Goal: Task Accomplishment & Management: Manage account settings

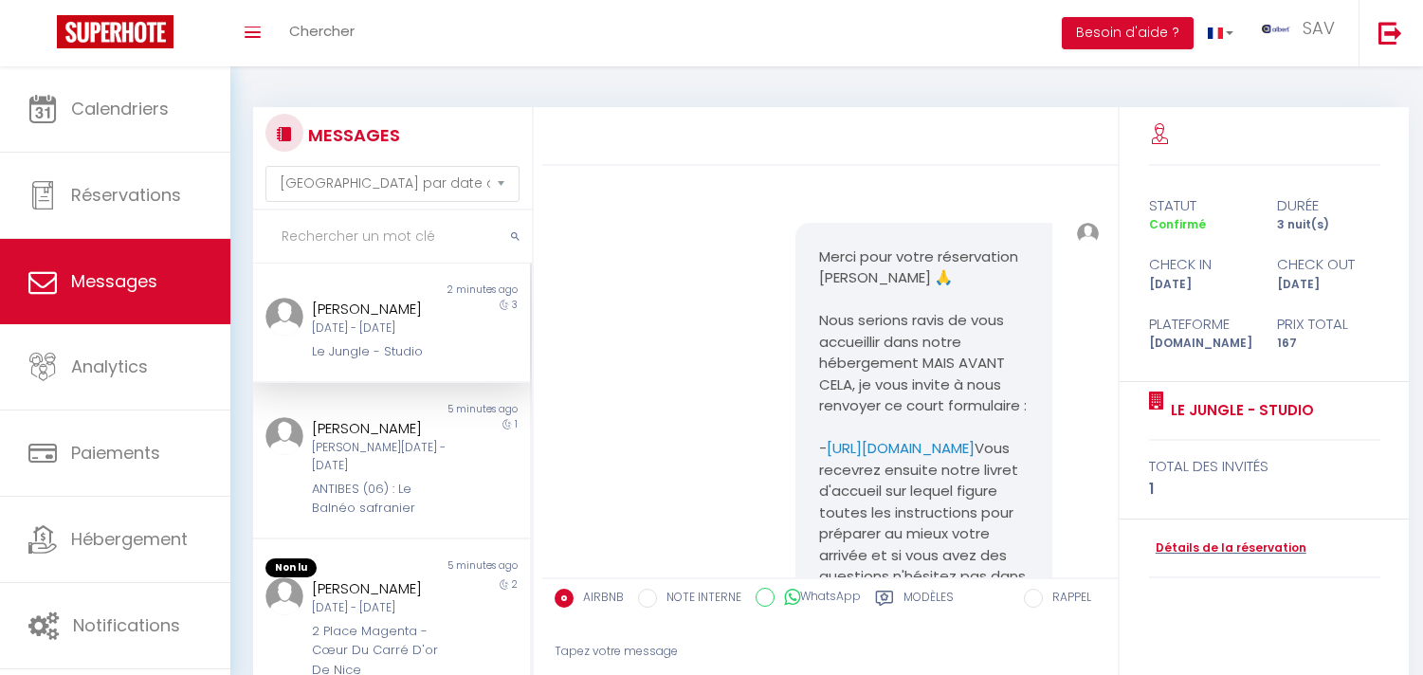
select select "message"
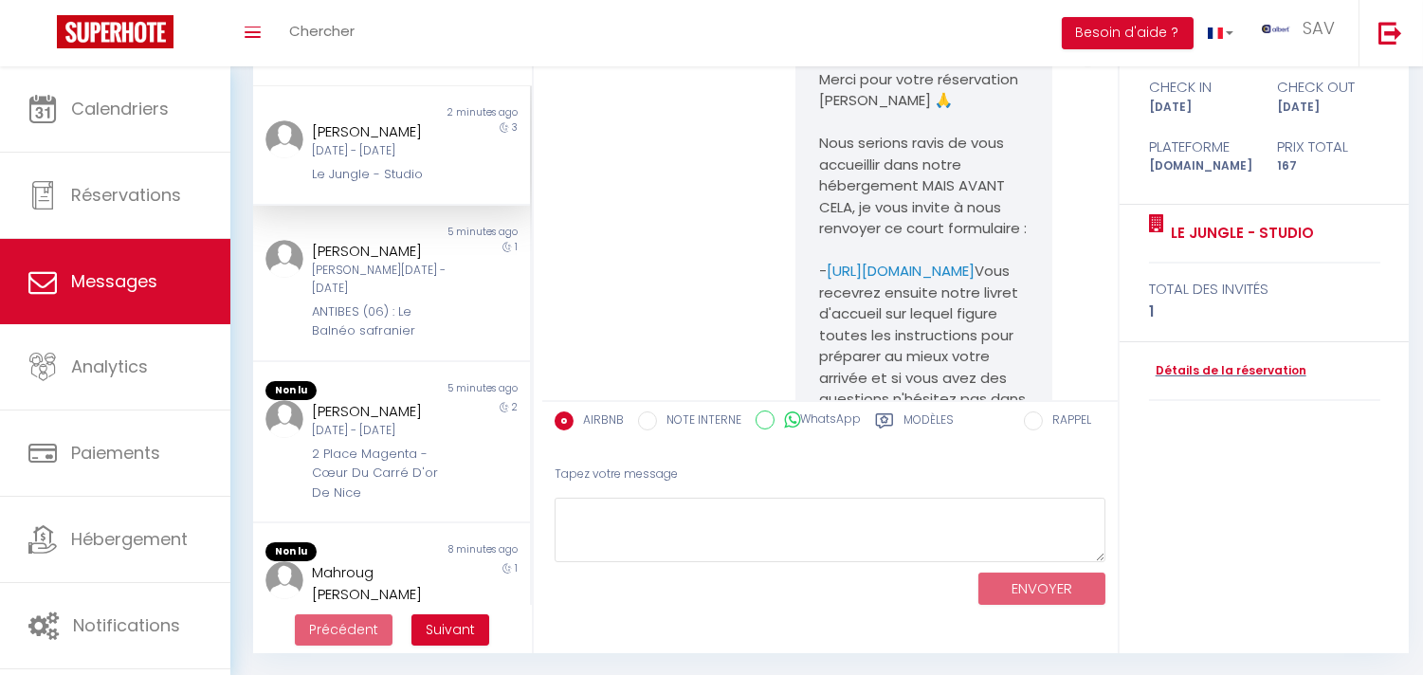
scroll to position [6219, 0]
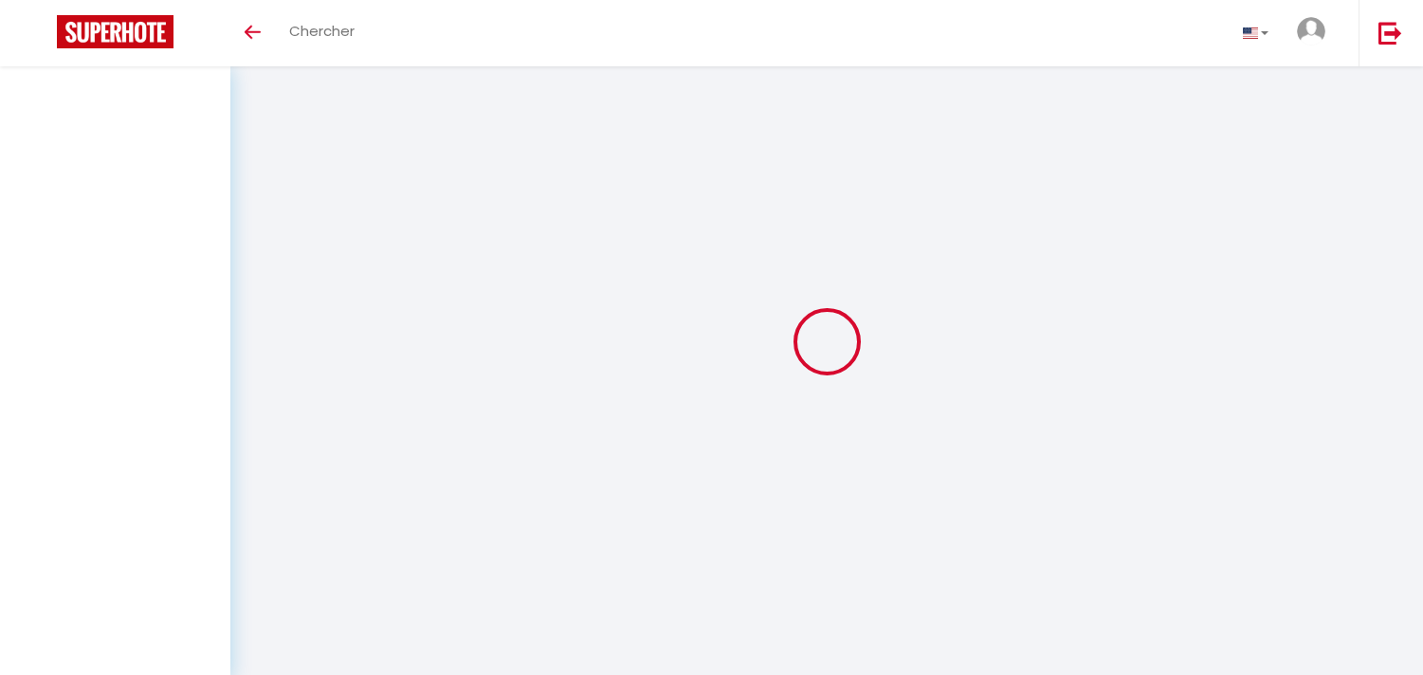
select select "message"
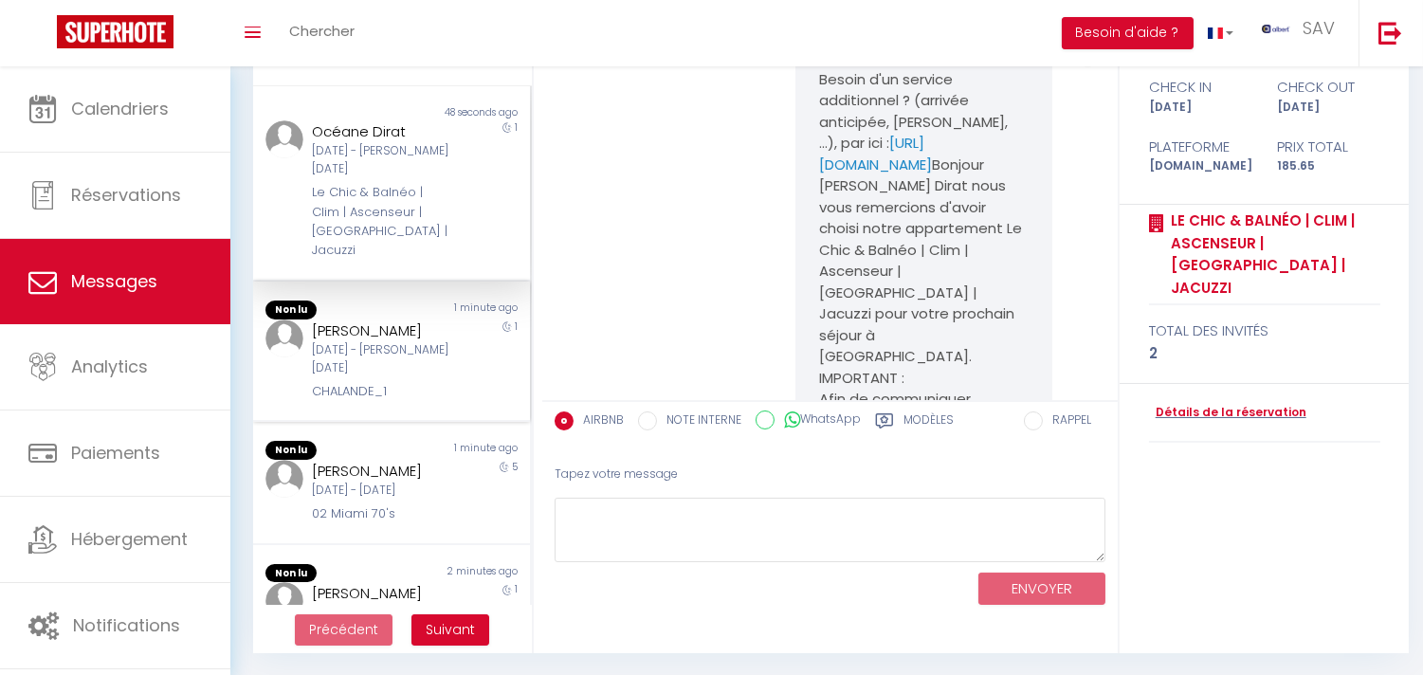
scroll to position [9002, 0]
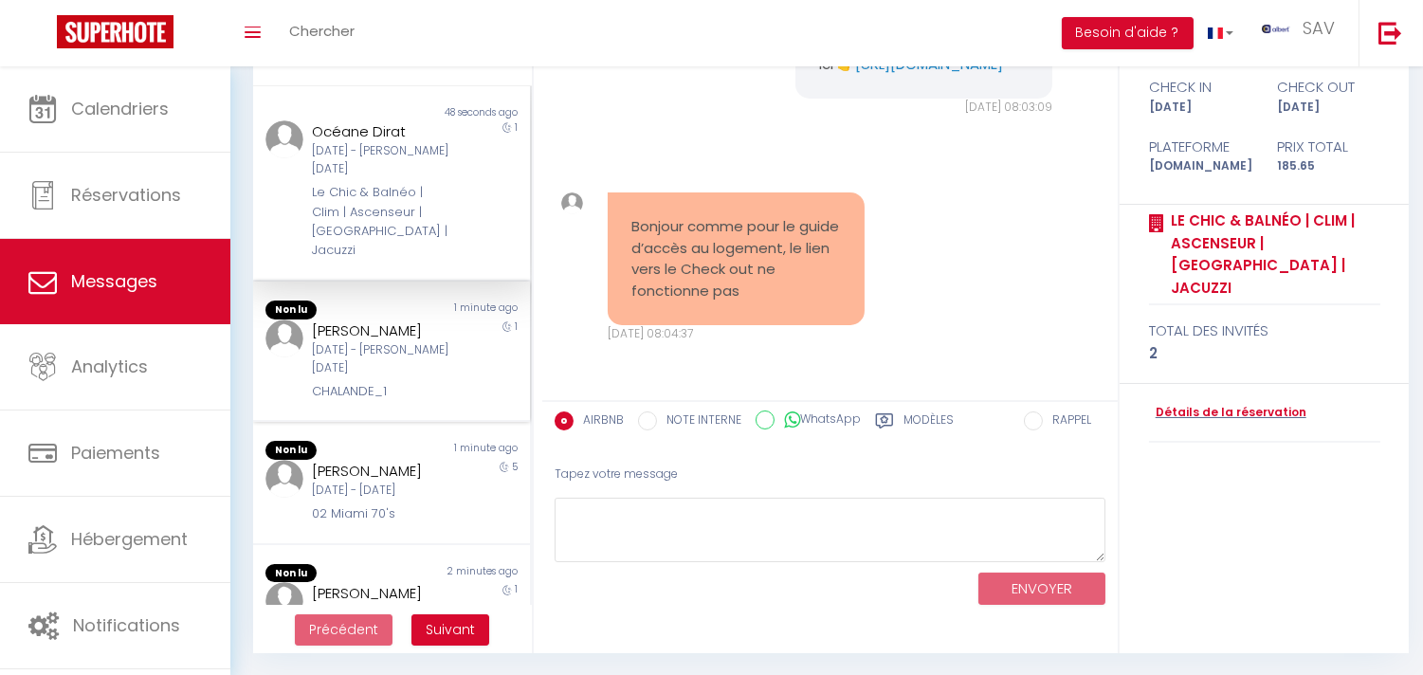
click at [433, 343] on div "[DATE] - [PERSON_NAME][DATE]" at bounding box center [380, 359] width 136 height 36
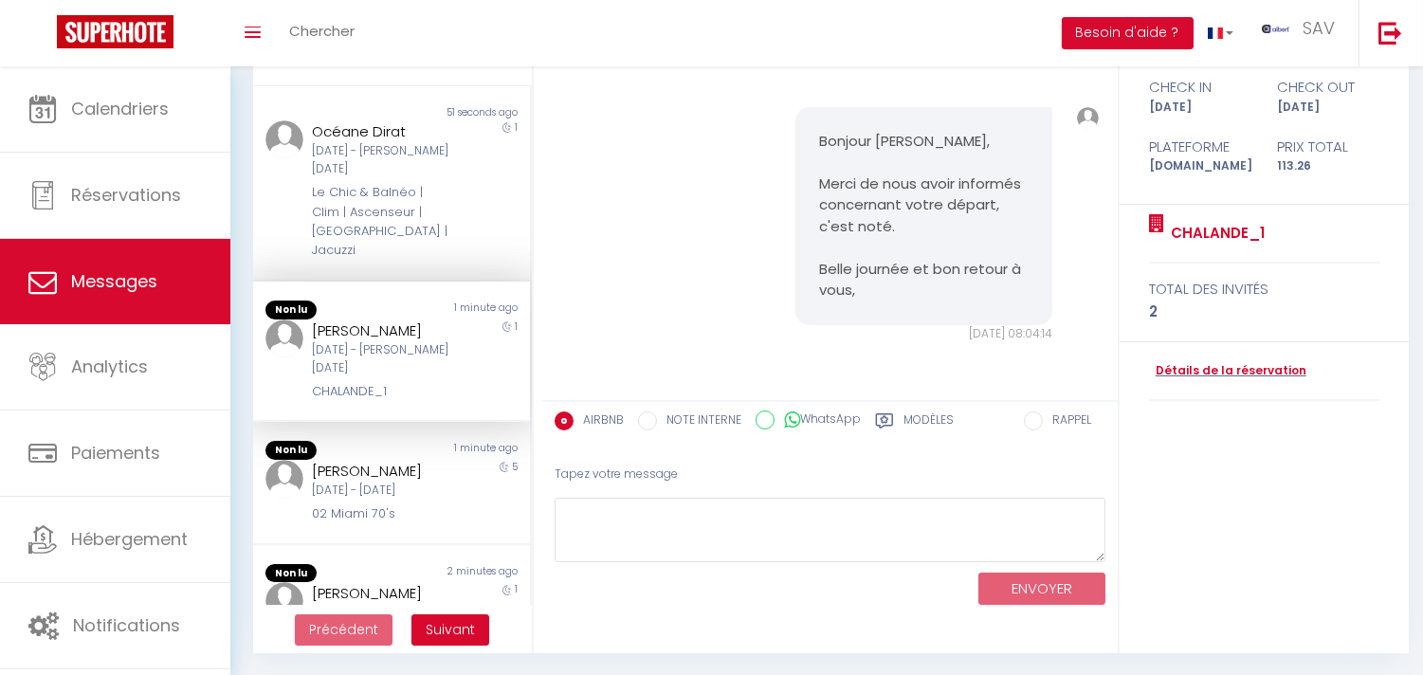
scroll to position [10633, 0]
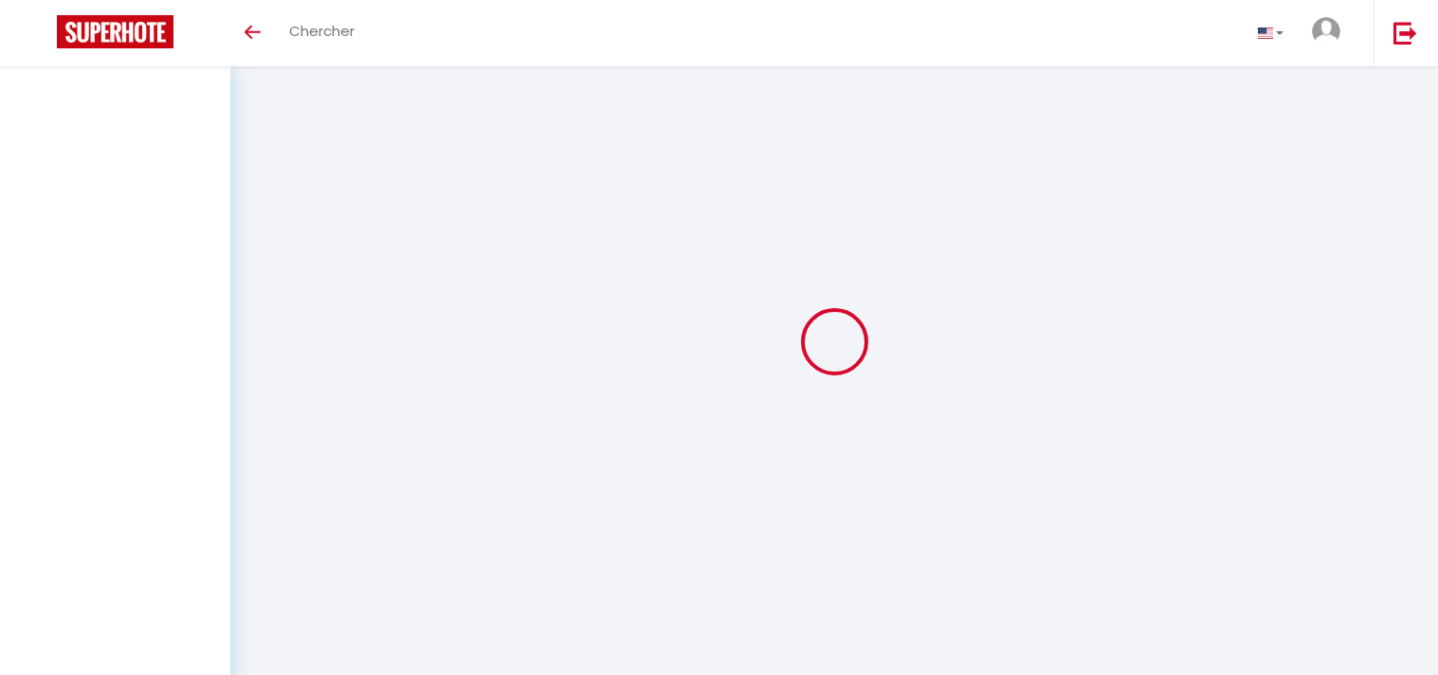
select select "message"
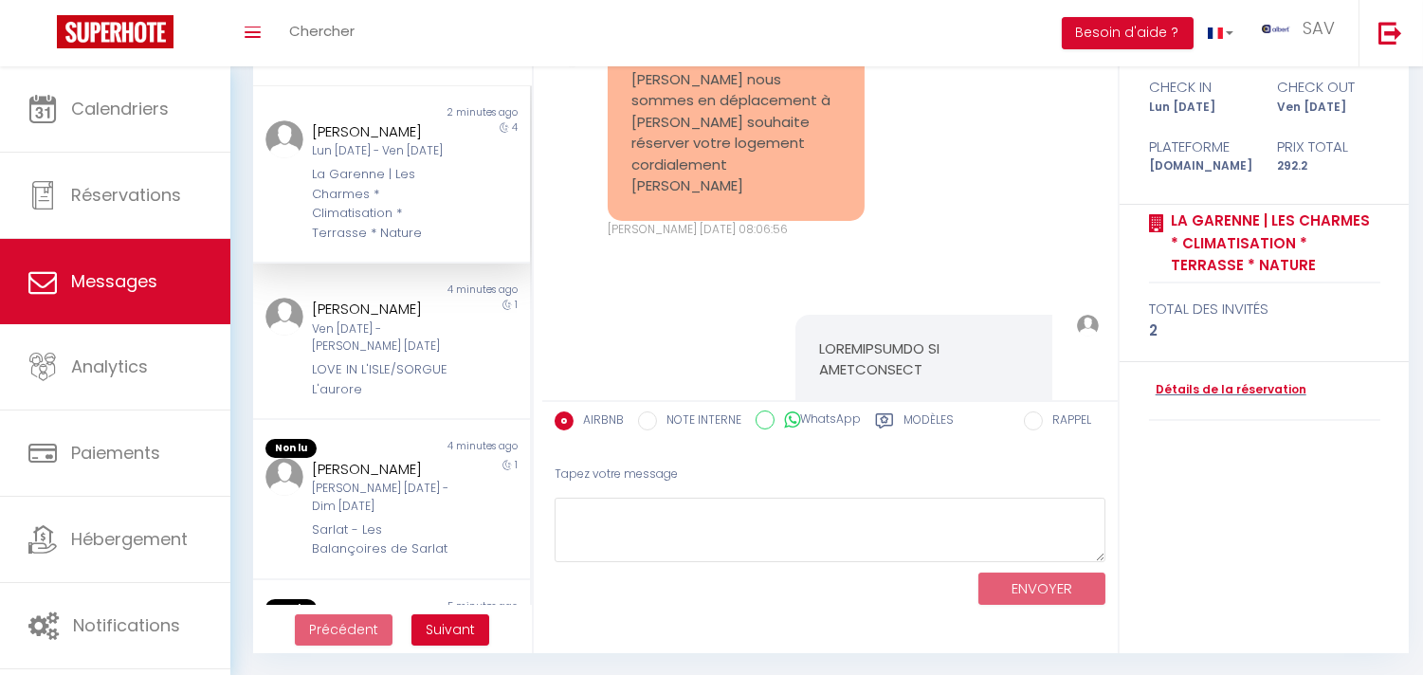
scroll to position [2276, 0]
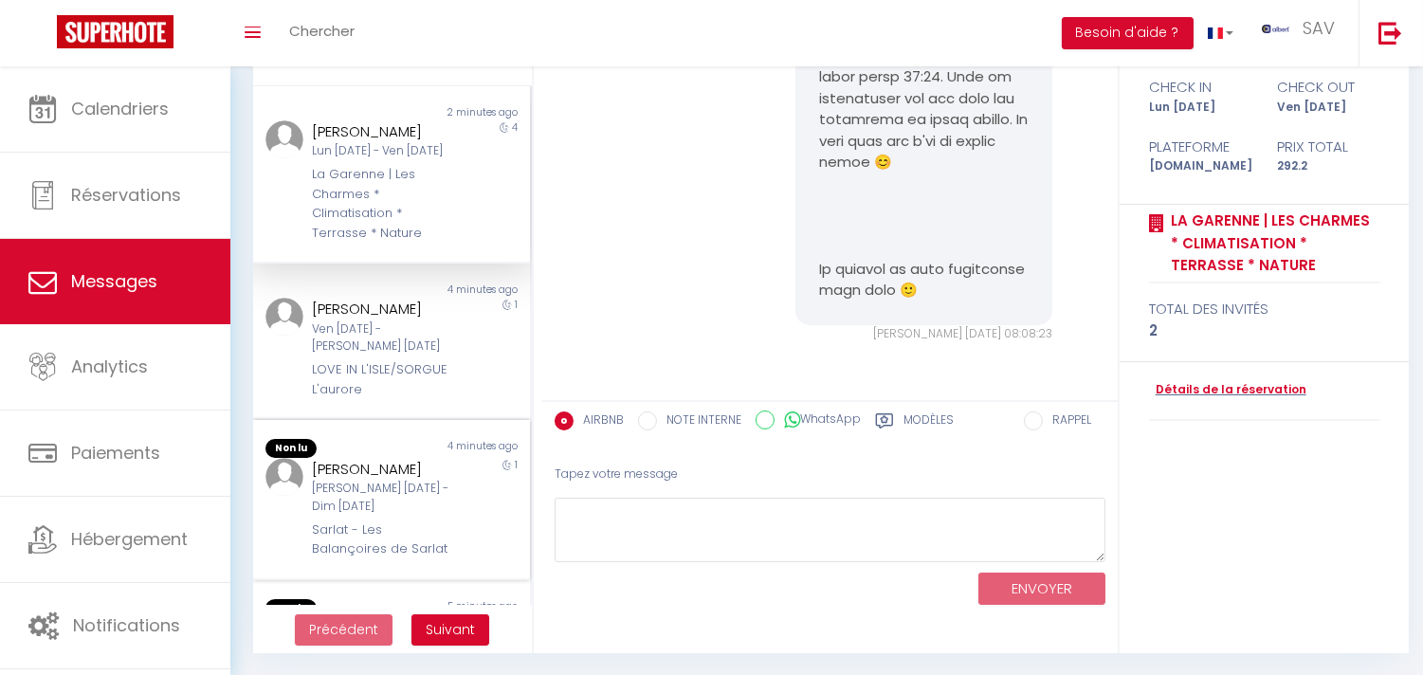
click at [437, 559] on div "Sarlat - Les Balançoires de Sarlat" at bounding box center [380, 539] width 136 height 39
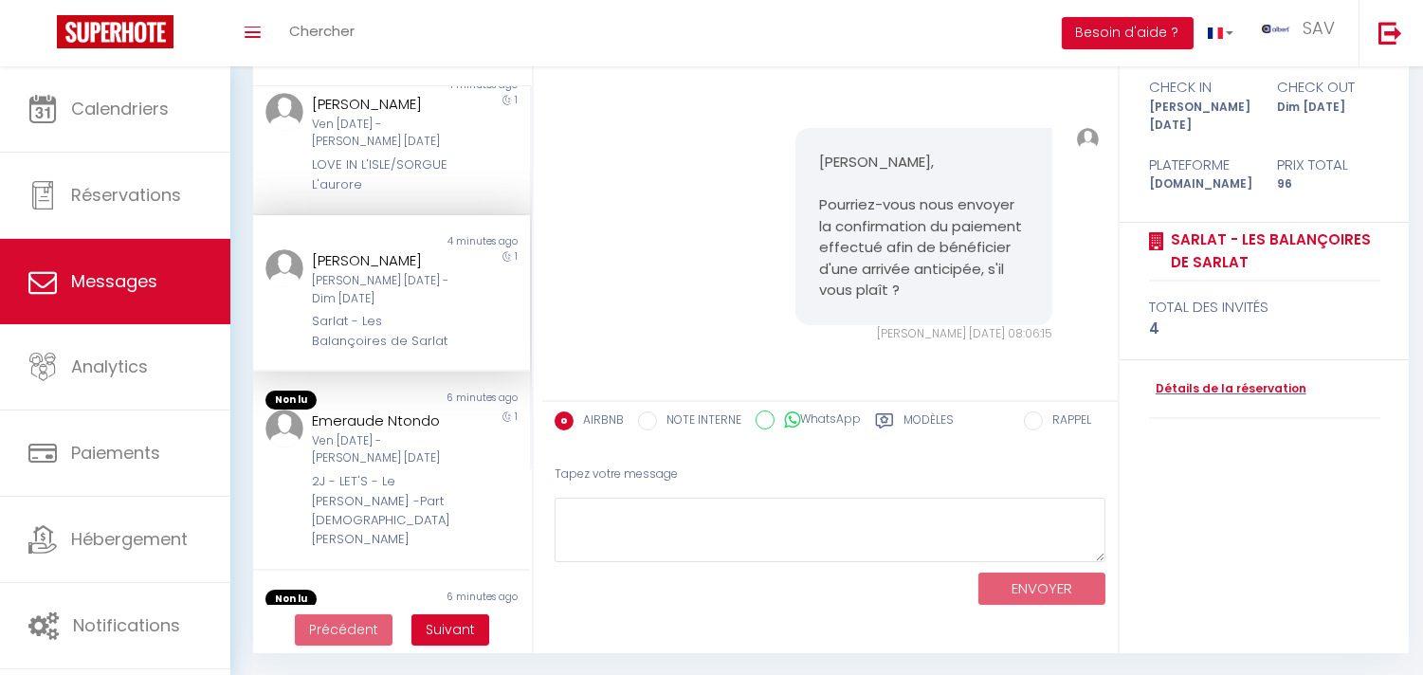
scroll to position [210, 0]
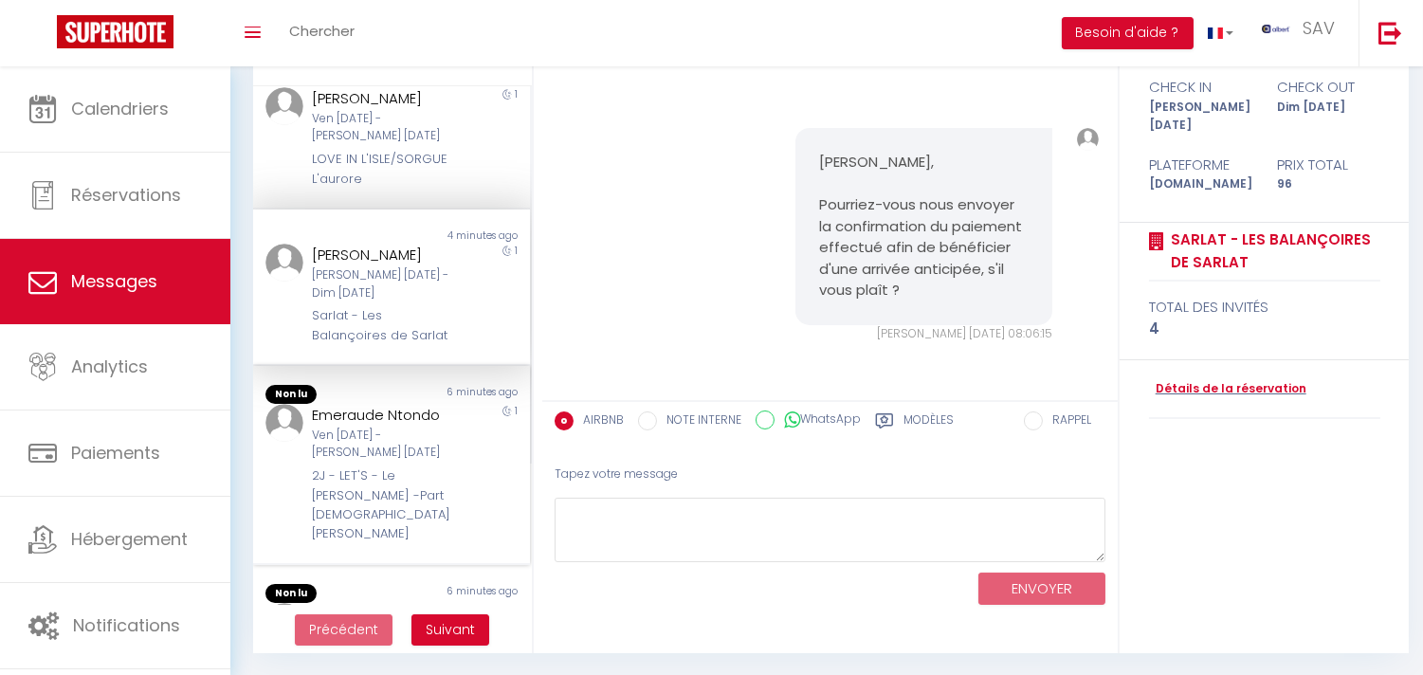
click at [414, 463] on div "[DATE] - [PERSON_NAME][DATE]" at bounding box center [380, 445] width 136 height 36
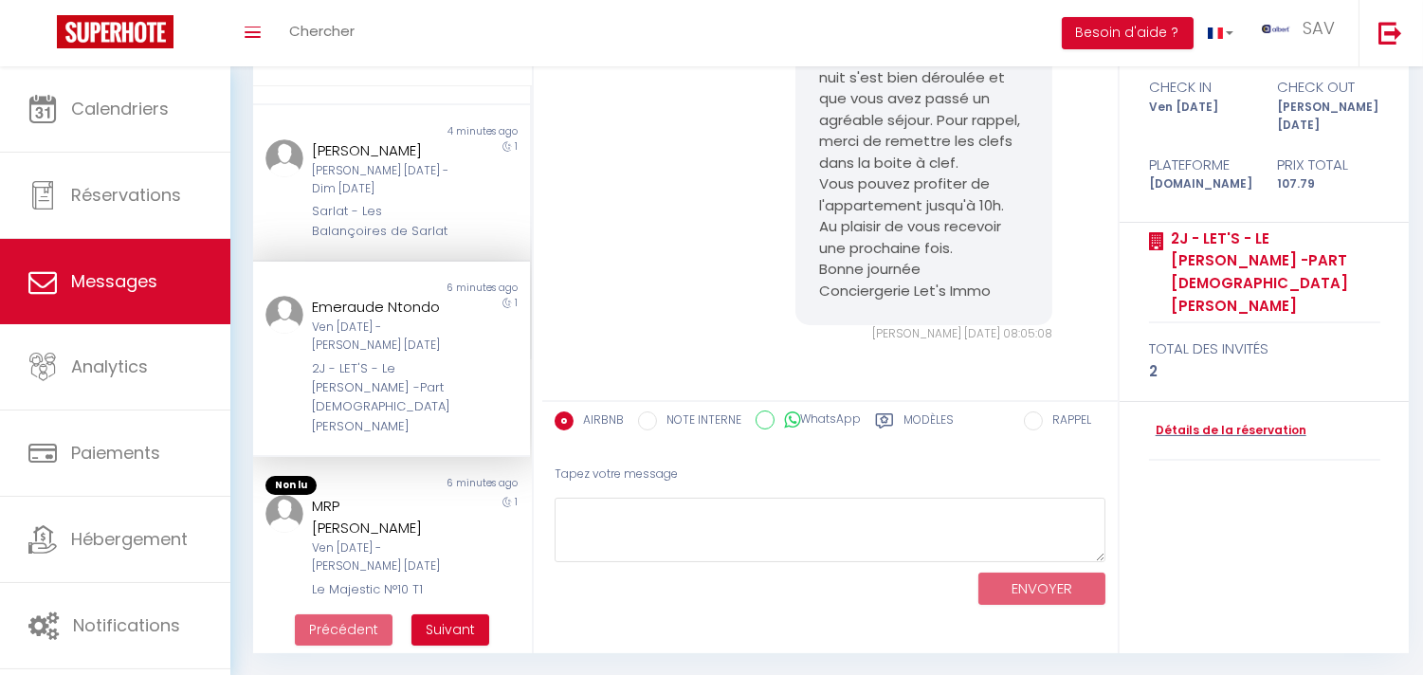
scroll to position [316, 0]
click at [409, 538] on div "[DATE] - [PERSON_NAME][DATE]" at bounding box center [380, 556] width 136 height 36
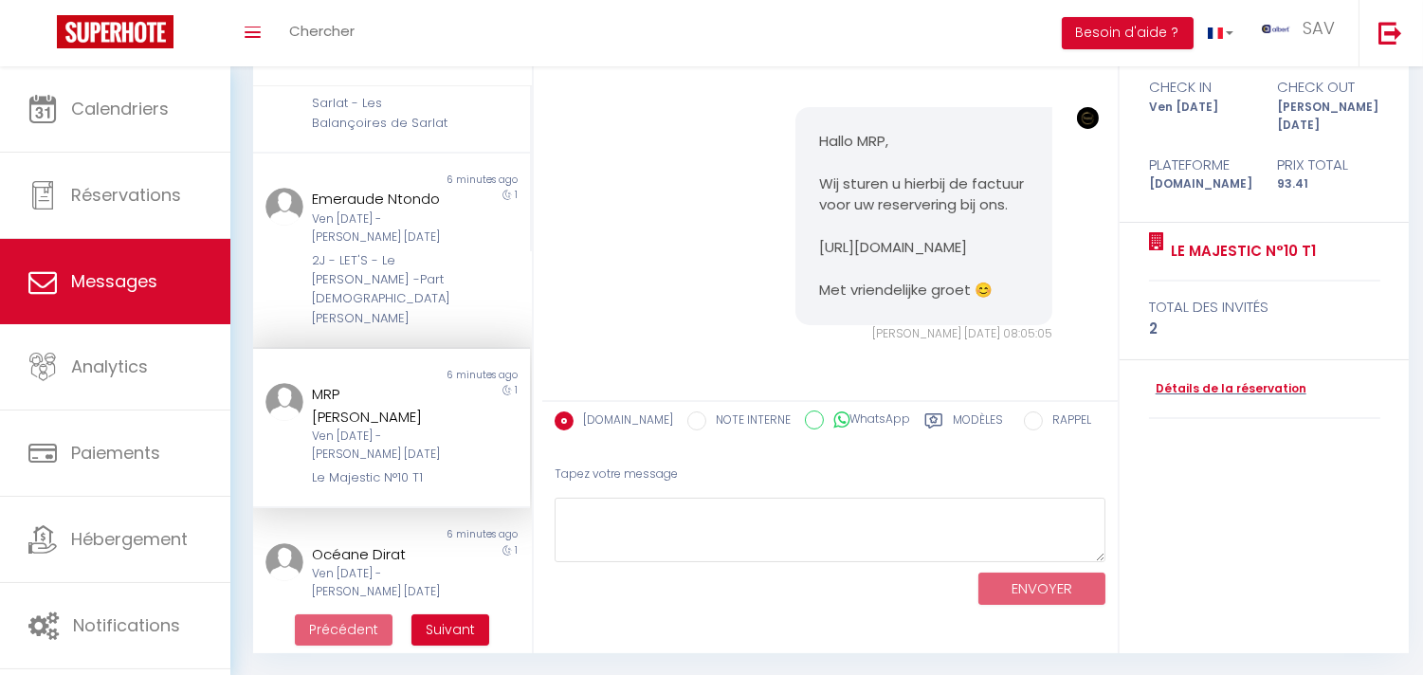
scroll to position [526, 0]
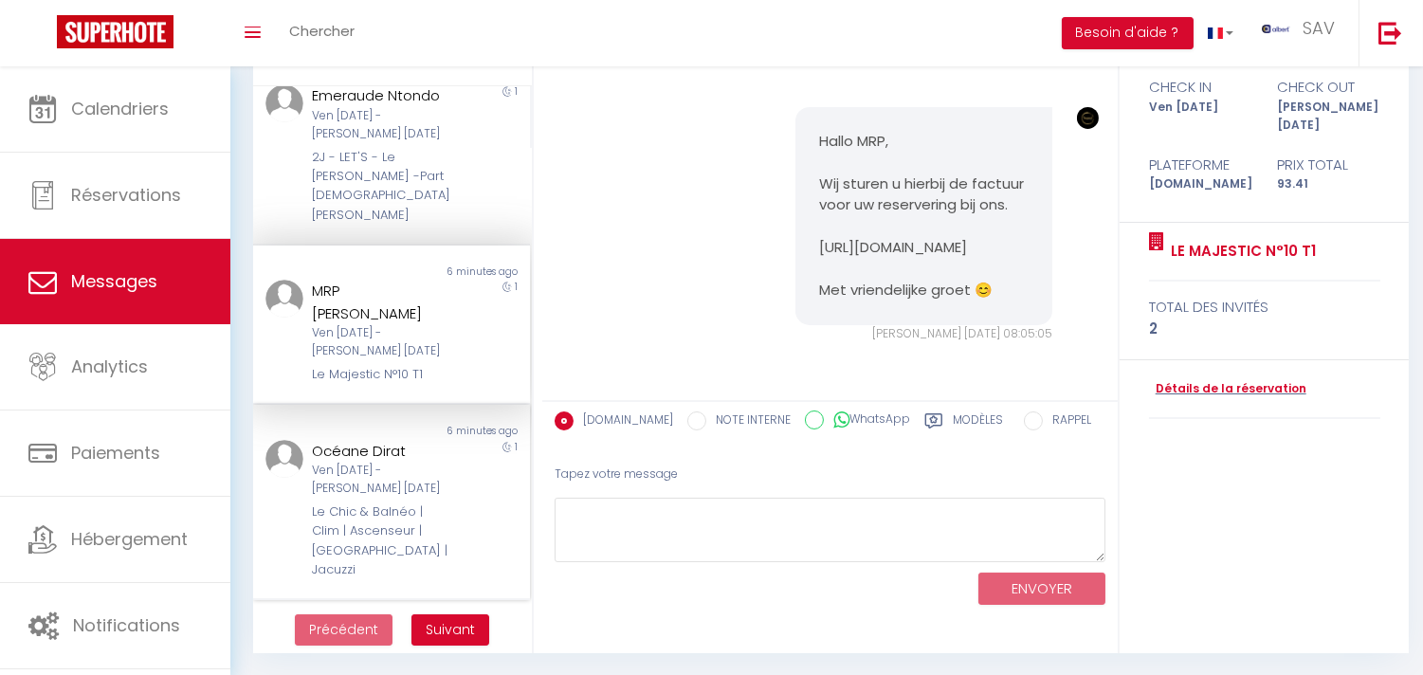
click at [410, 467] on div "[DATE] - [PERSON_NAME][DATE]" at bounding box center [380, 480] width 136 height 36
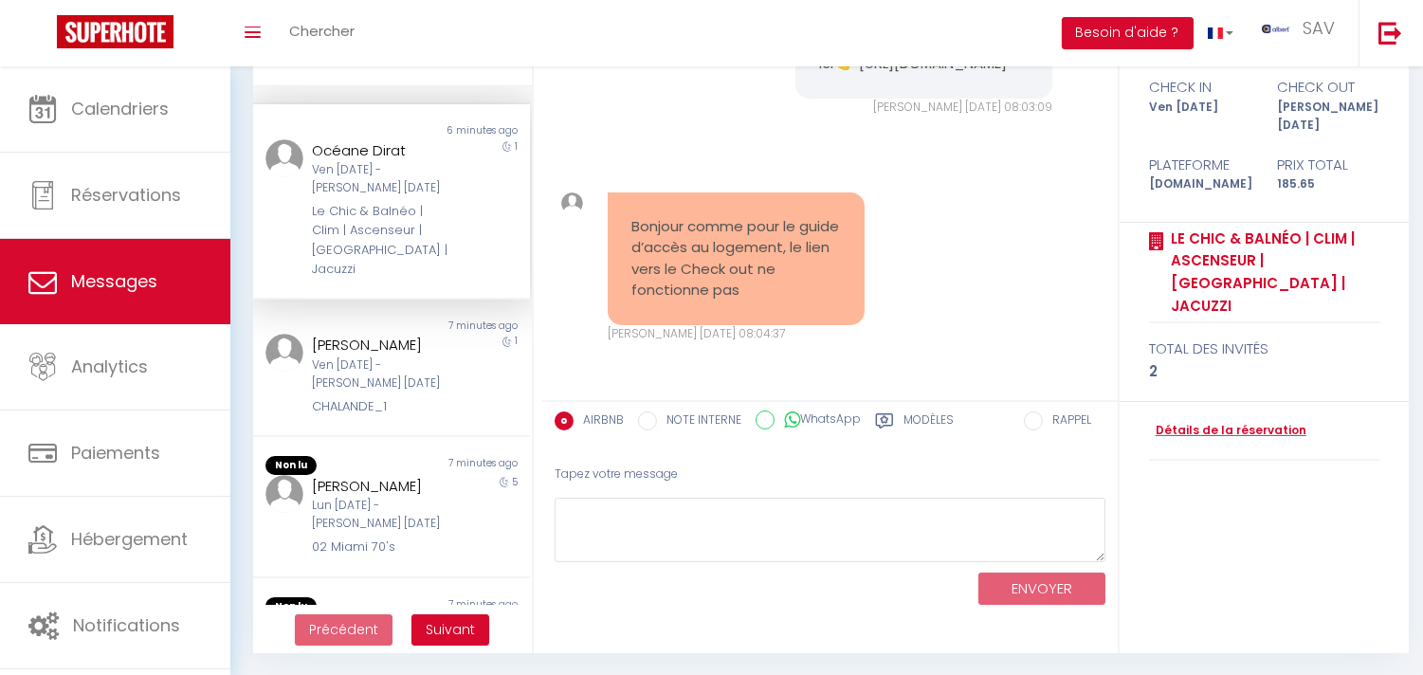
scroll to position [842, 0]
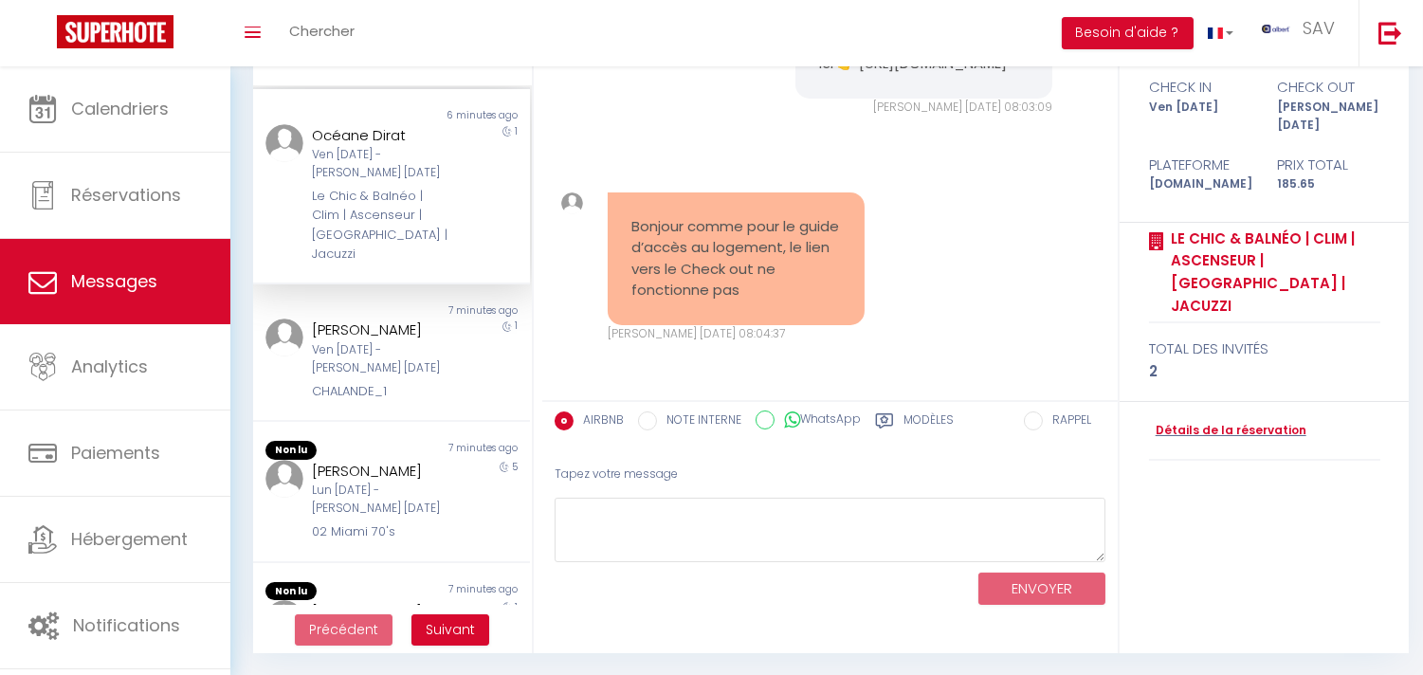
click at [410, 481] on div "[DATE] - [DATE]" at bounding box center [380, 499] width 136 height 36
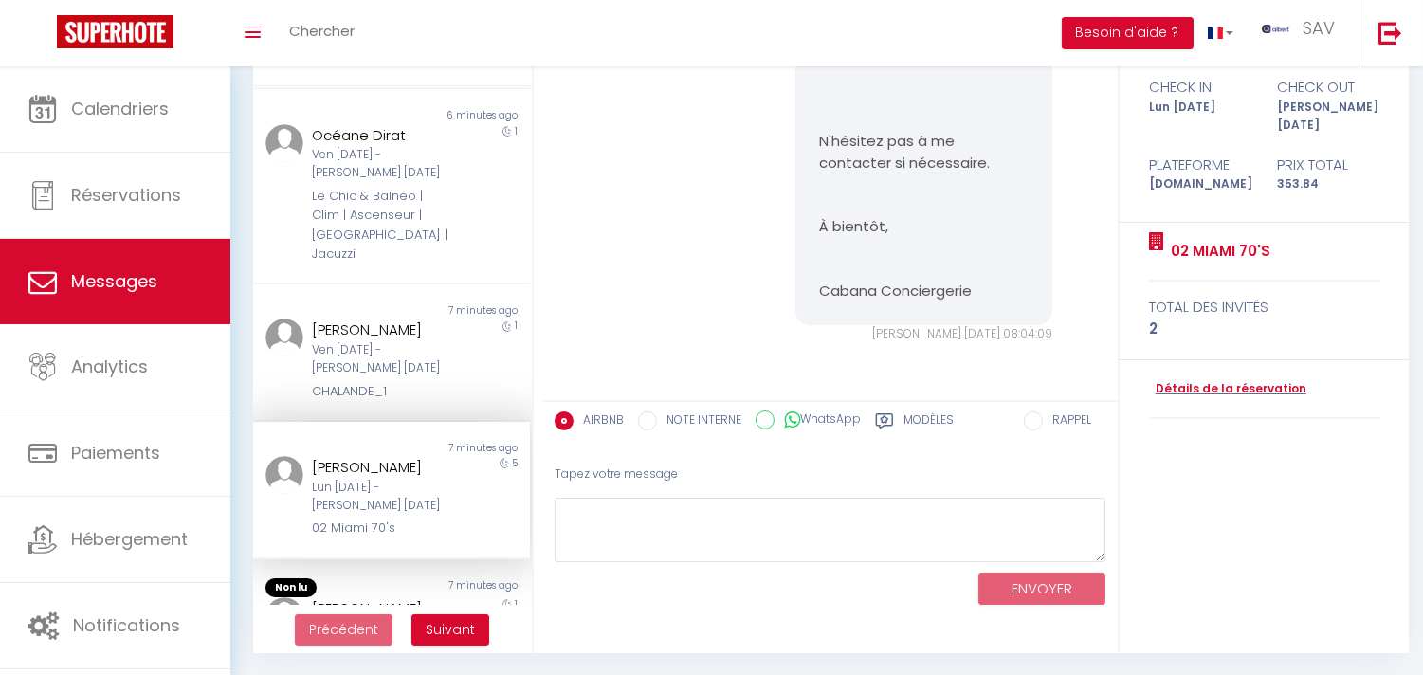
scroll to position [948, 0]
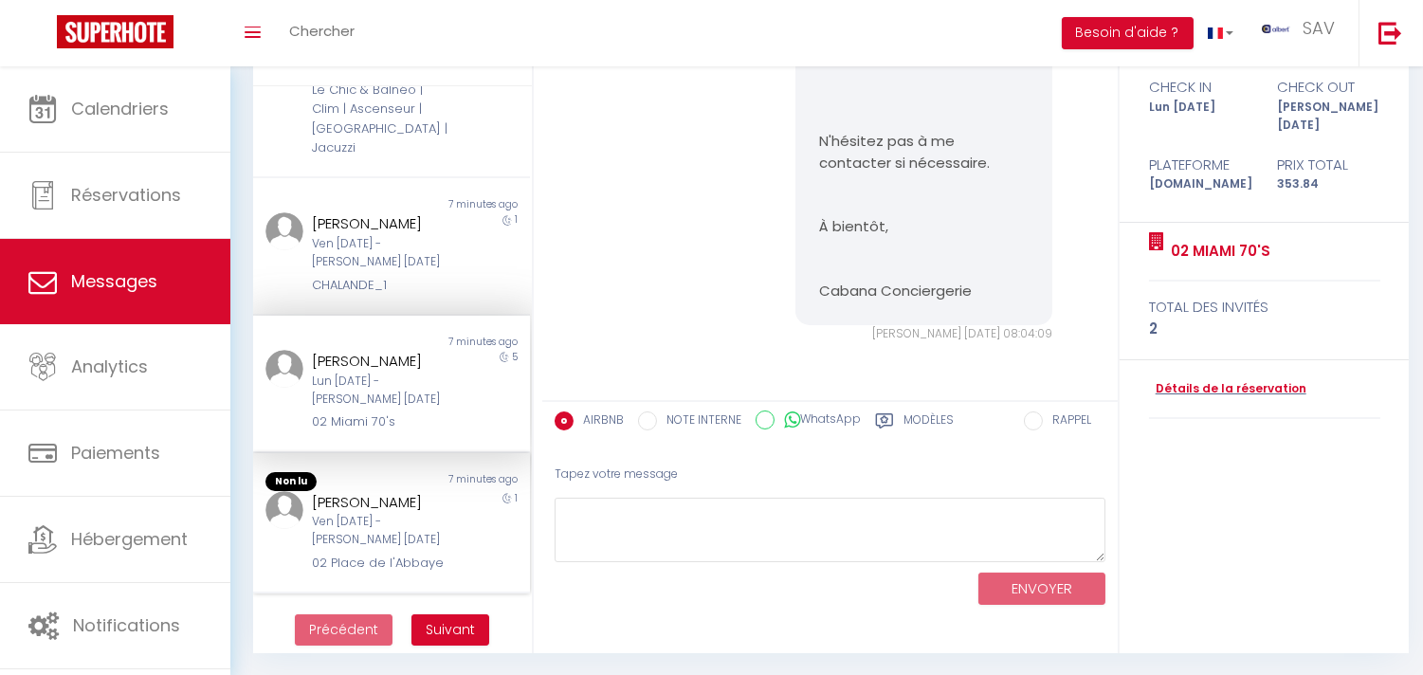
click at [402, 513] on div "[DATE] - [PERSON_NAME][DATE]" at bounding box center [380, 531] width 136 height 36
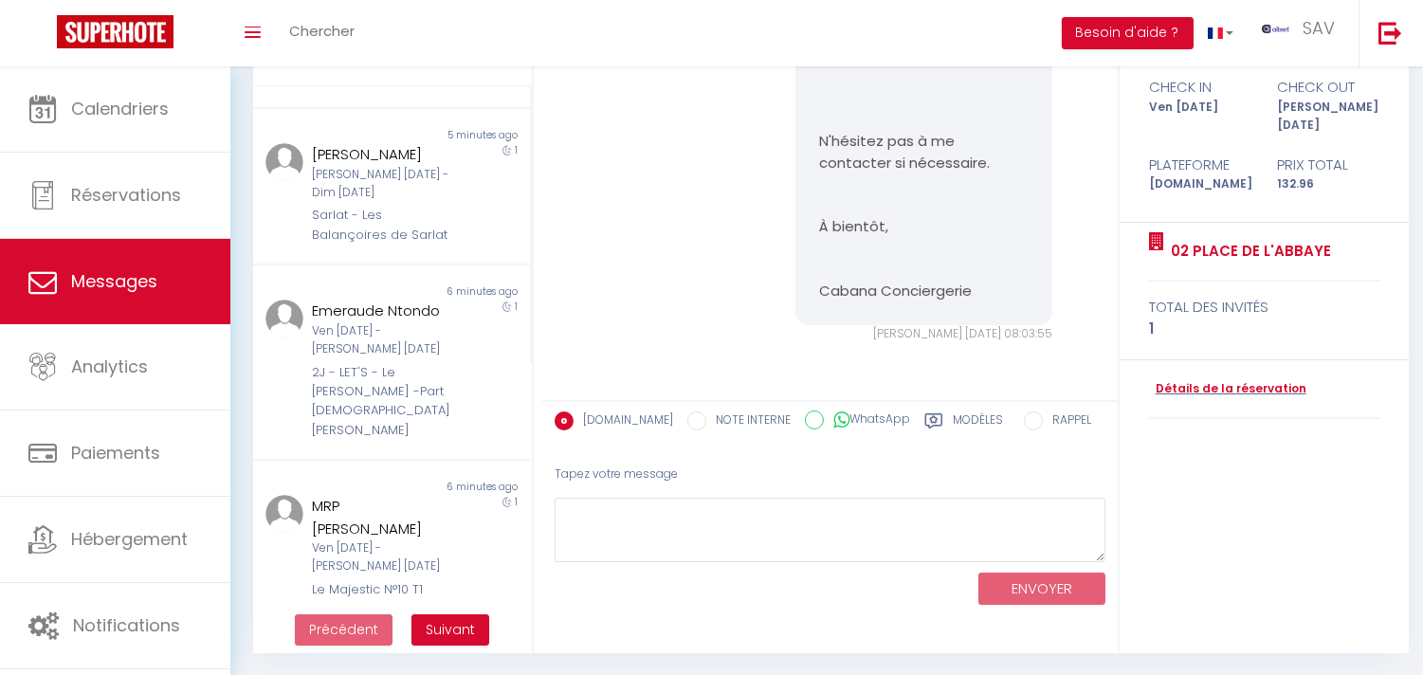
scroll to position [300, 0]
